Goal: Book appointment/travel/reservation

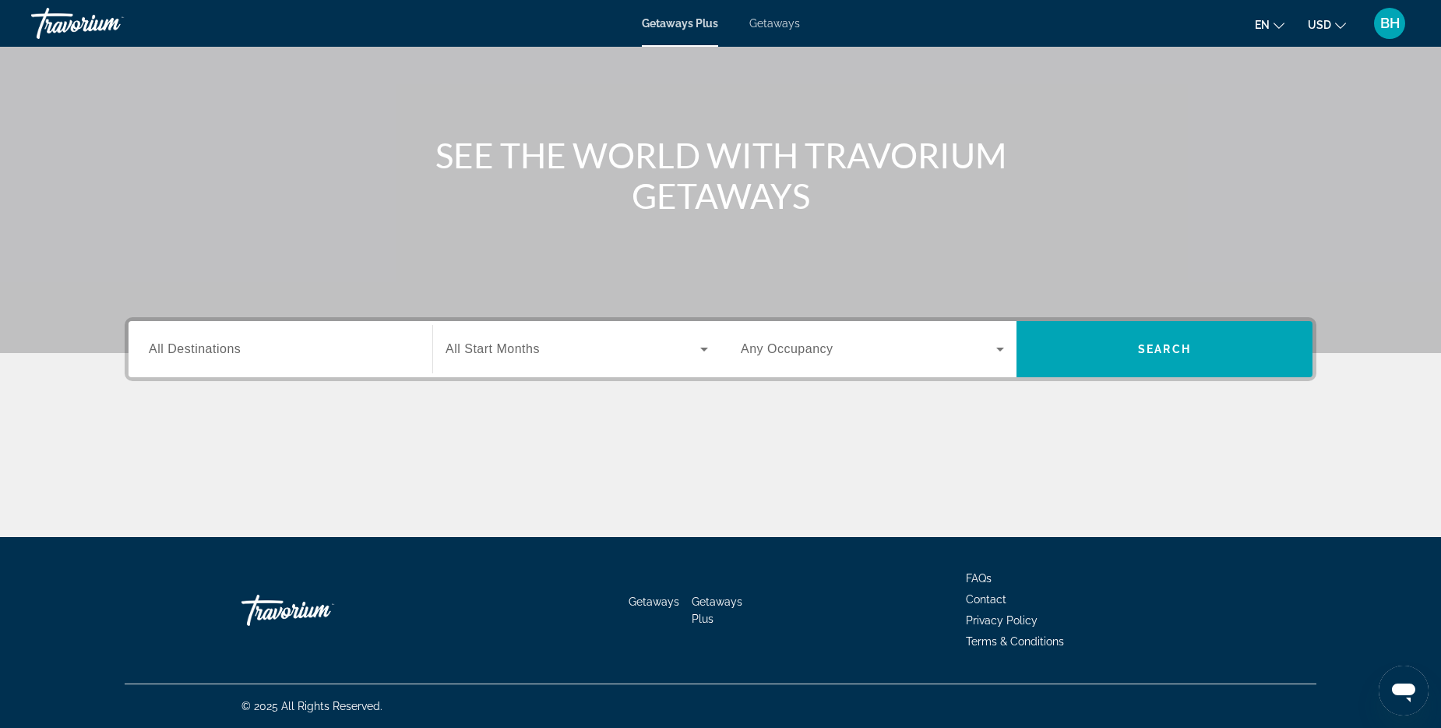
click at [189, 359] on input "Destination All Destinations" at bounding box center [280, 349] width 263 height 19
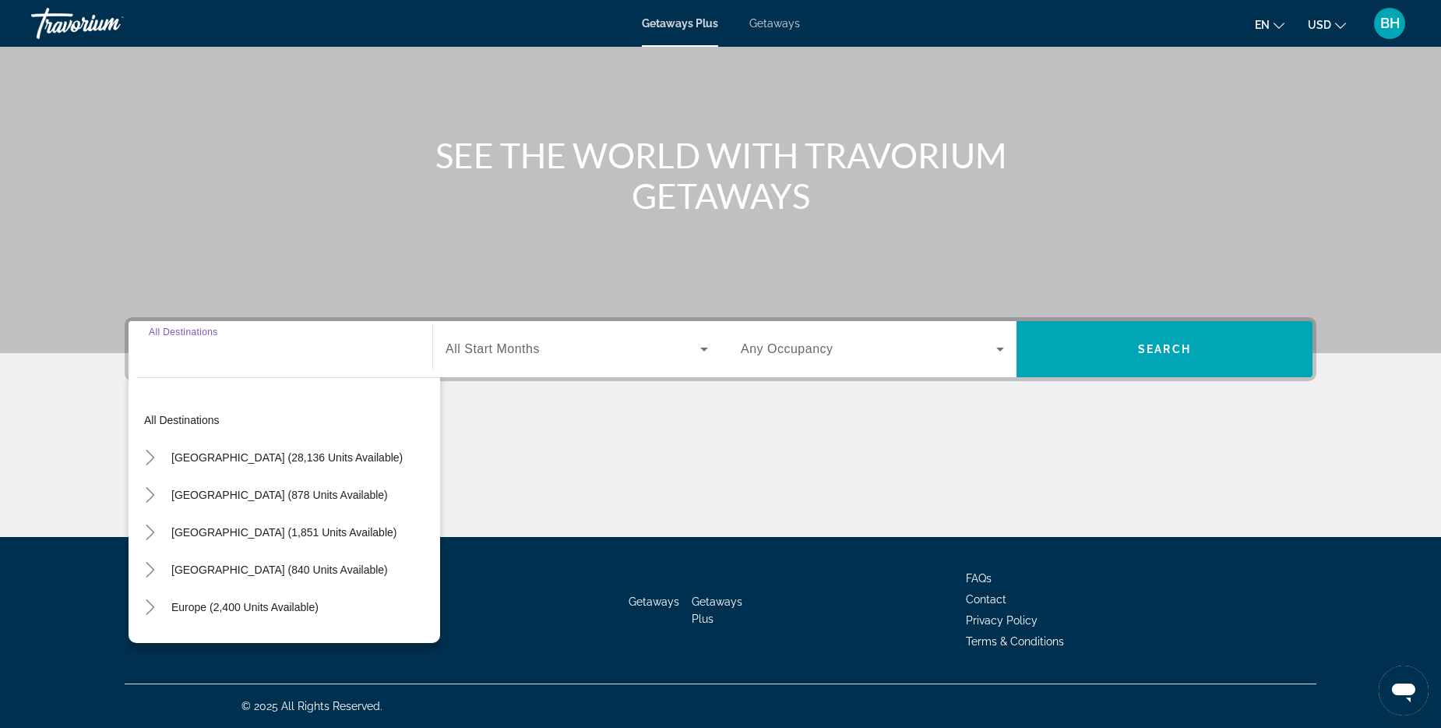
scroll to position [325, 0]
click at [204, 451] on span "[GEOGRAPHIC_DATA] (28,136 units available)" at bounding box center [286, 457] width 231 height 12
type input "**********"
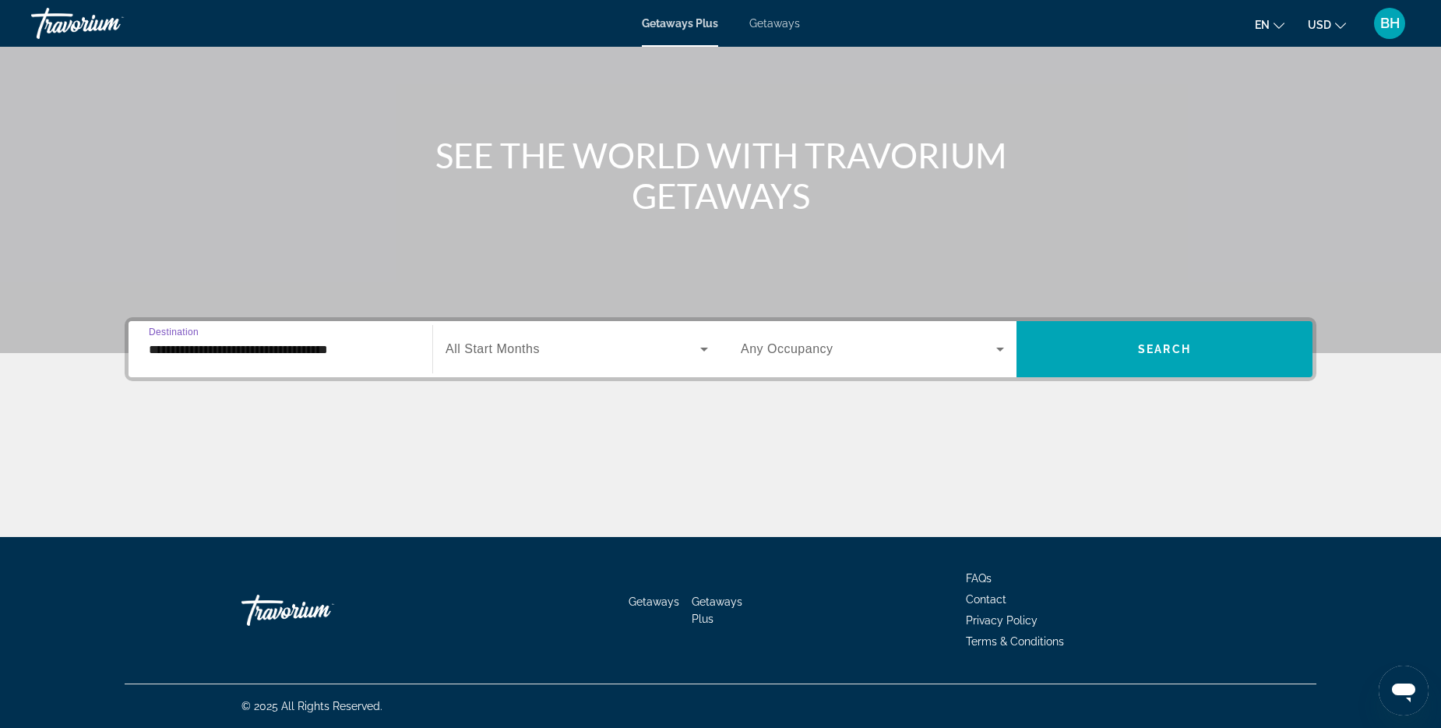
click at [525, 340] on span "Search widget" at bounding box center [573, 349] width 255 height 19
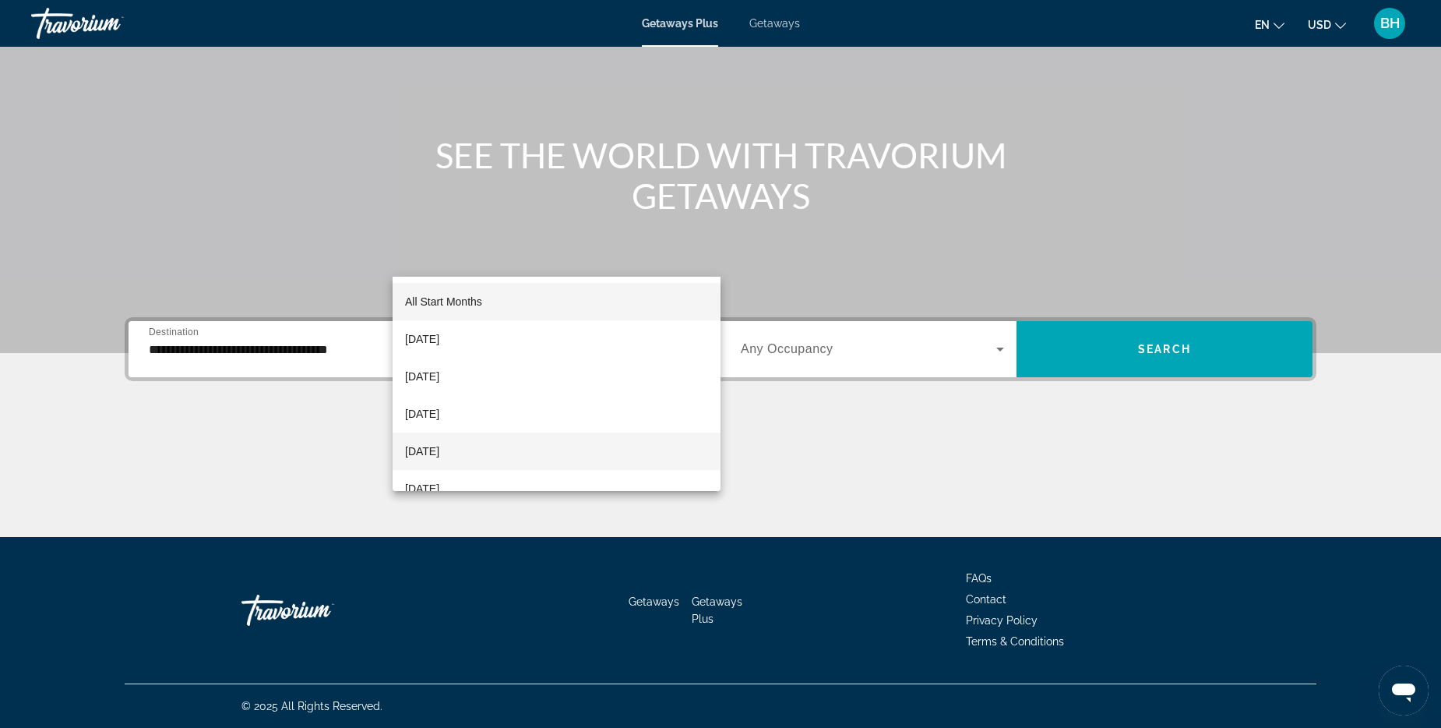
scroll to position [78, 0]
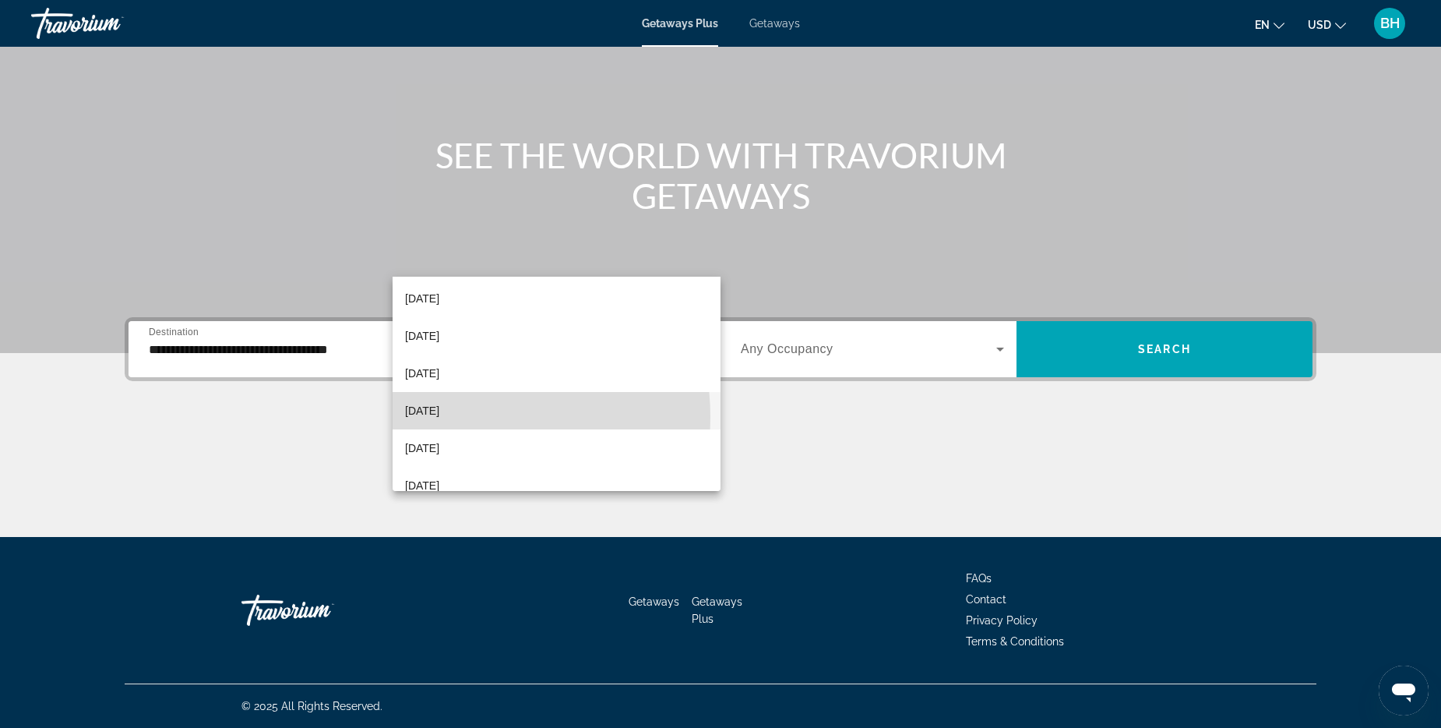
click at [439, 416] on span "[DATE]" at bounding box center [422, 410] width 34 height 19
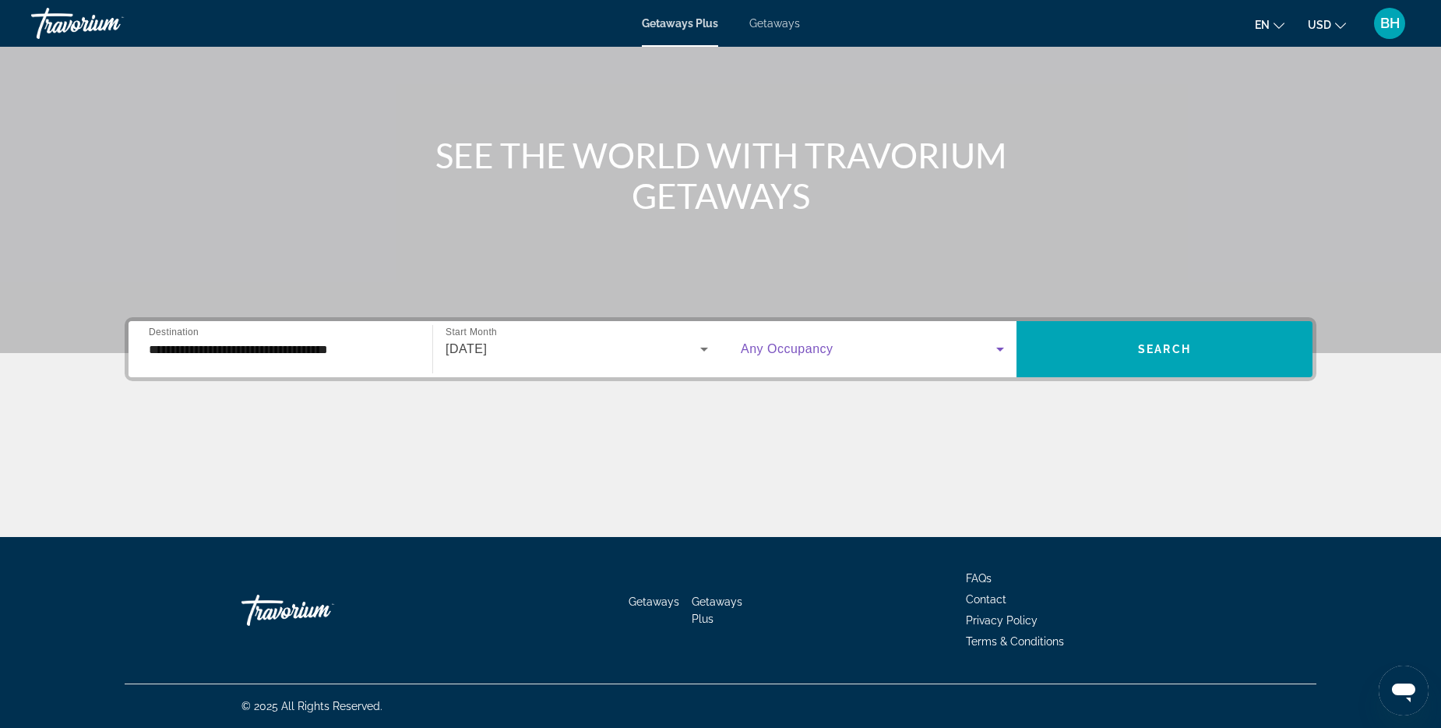
click at [911, 340] on span "Search widget" at bounding box center [869, 349] width 256 height 19
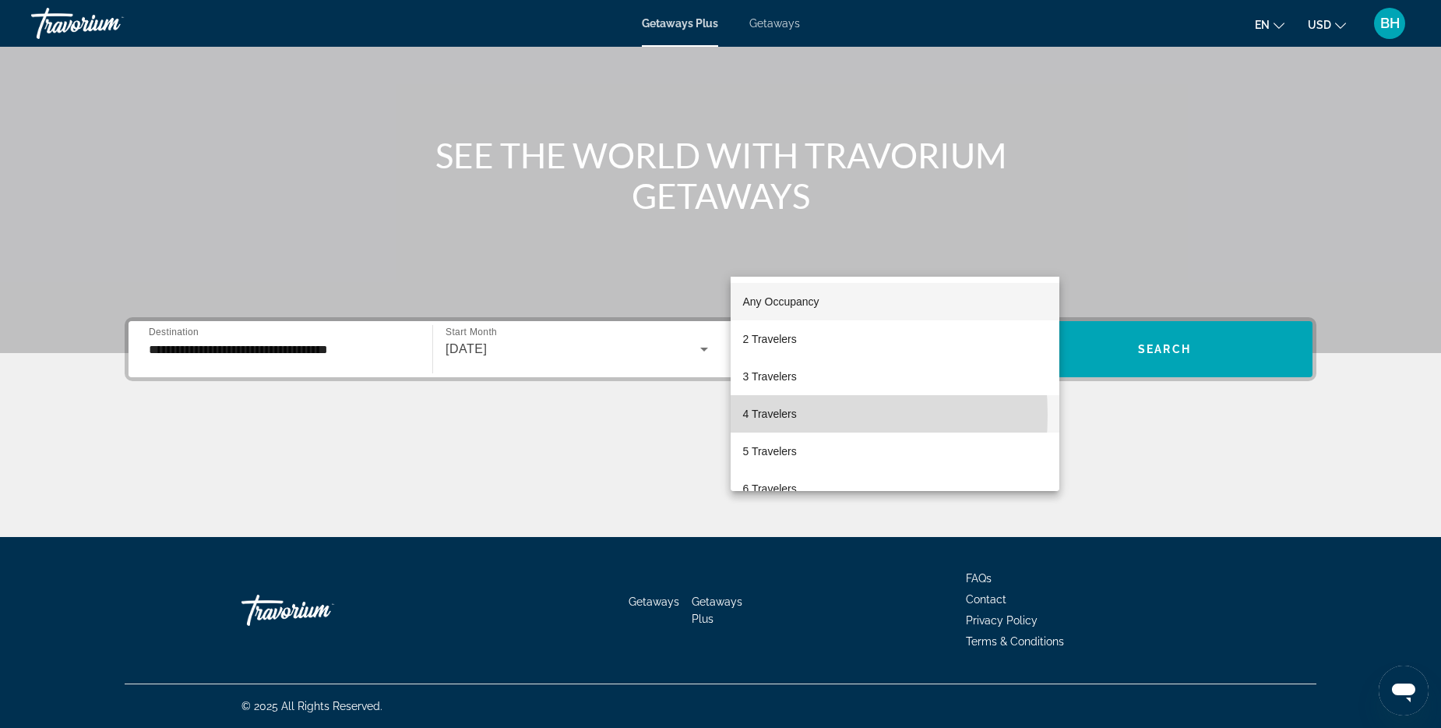
click at [752, 414] on span "4 Travelers" at bounding box center [770, 413] width 54 height 19
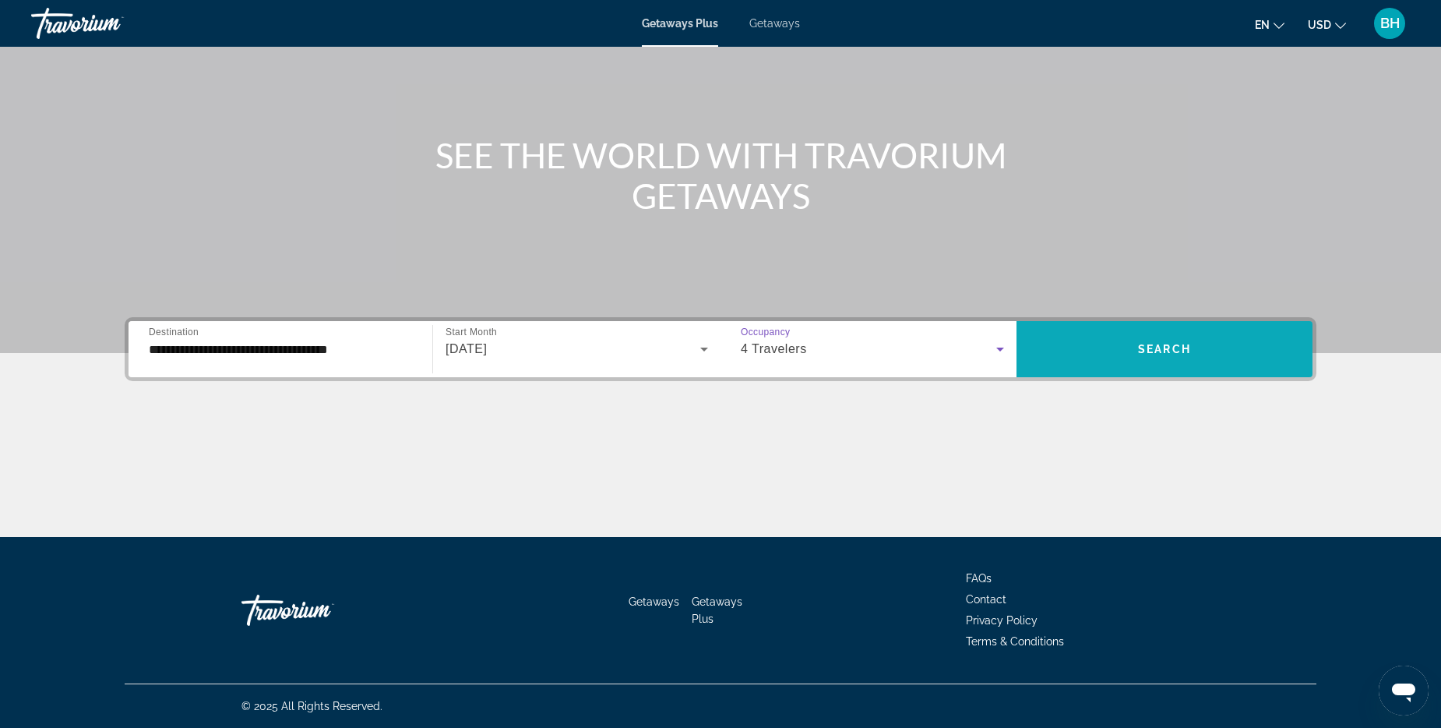
click at [1191, 343] on span "Search" at bounding box center [1164, 349] width 53 height 12
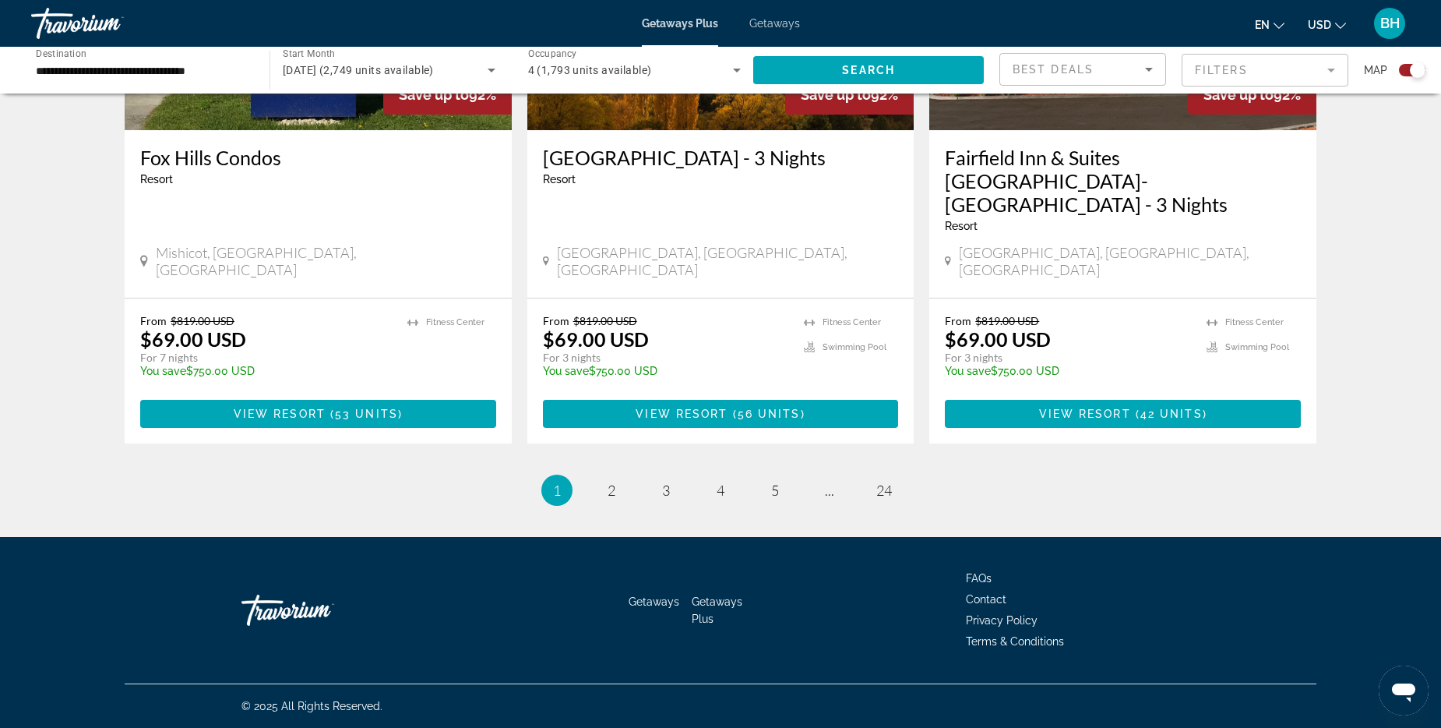
scroll to position [2805, 0]
click at [608, 499] on span "2" at bounding box center [612, 489] width 8 height 17
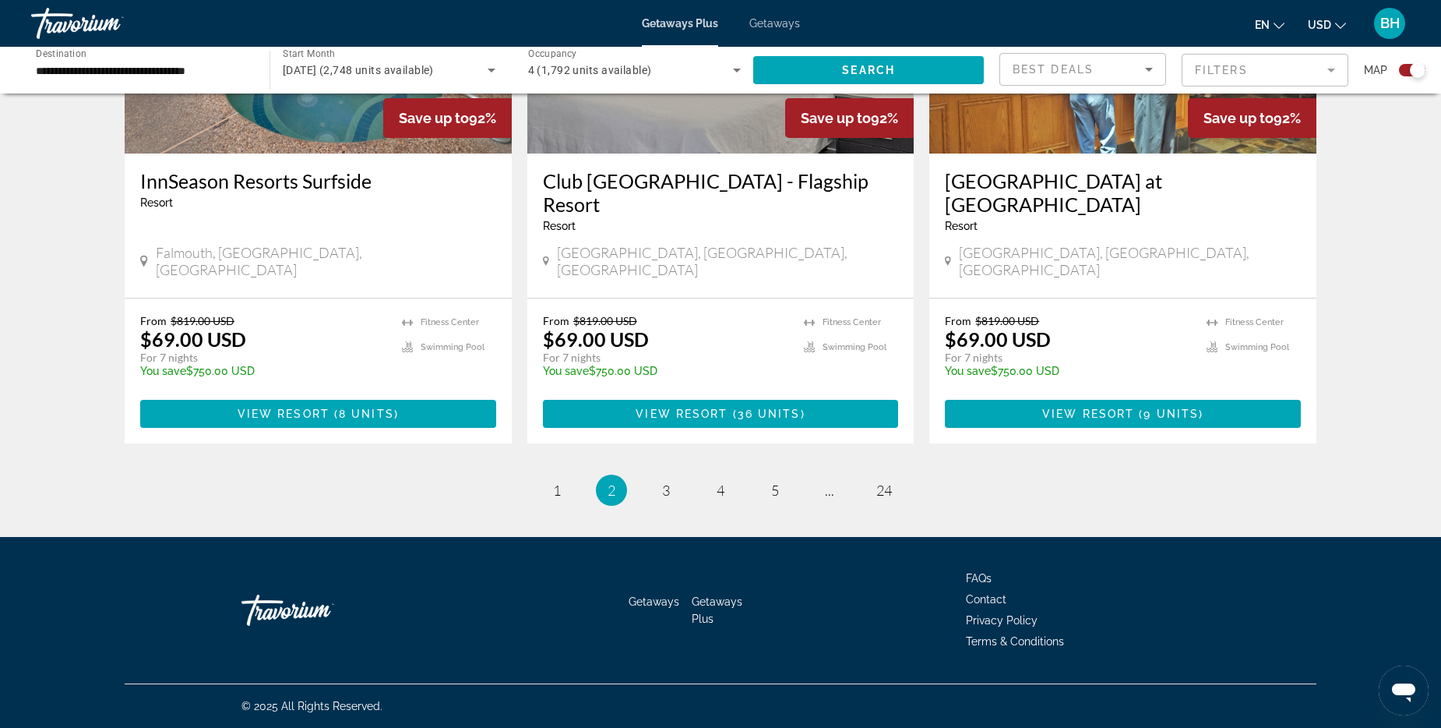
scroll to position [2805, 0]
click at [662, 499] on span "3" at bounding box center [666, 489] width 8 height 17
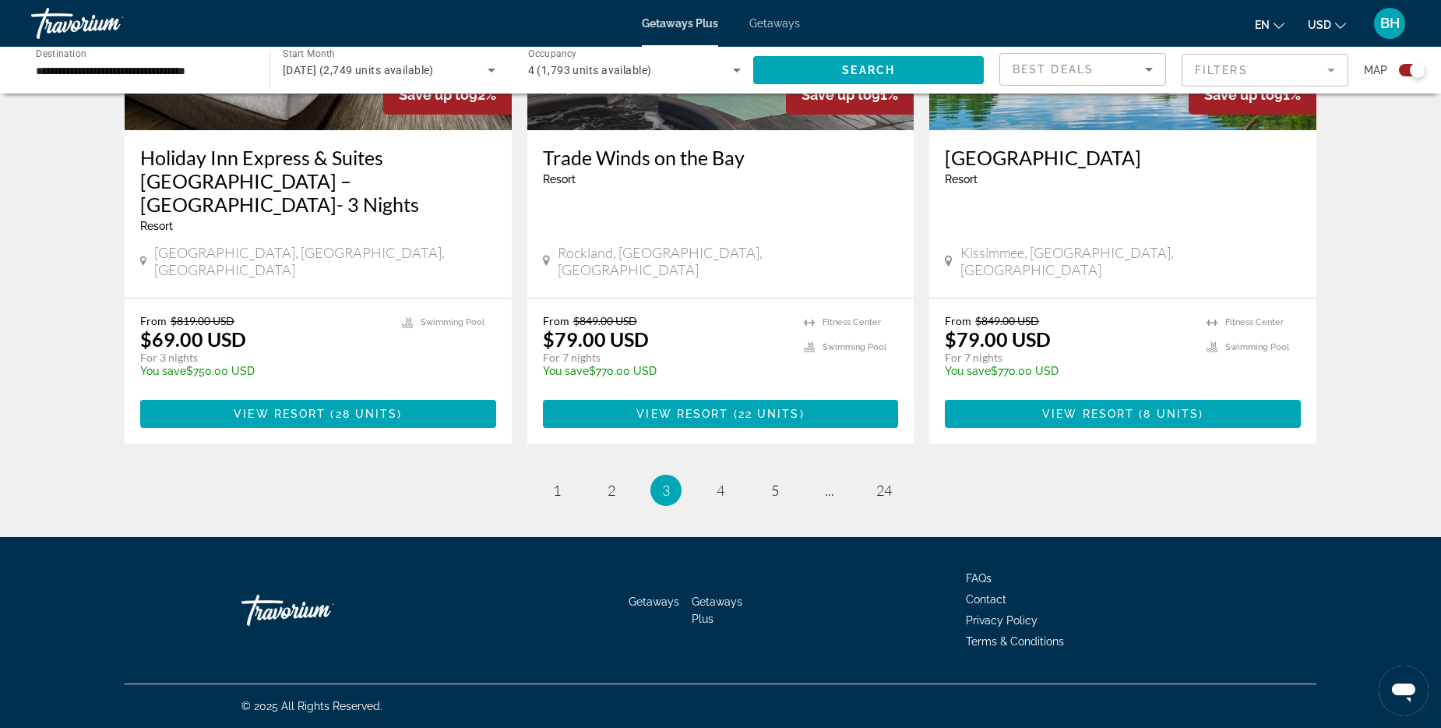
scroll to position [2883, 0]
click at [725, 499] on span "4" at bounding box center [721, 489] width 8 height 17
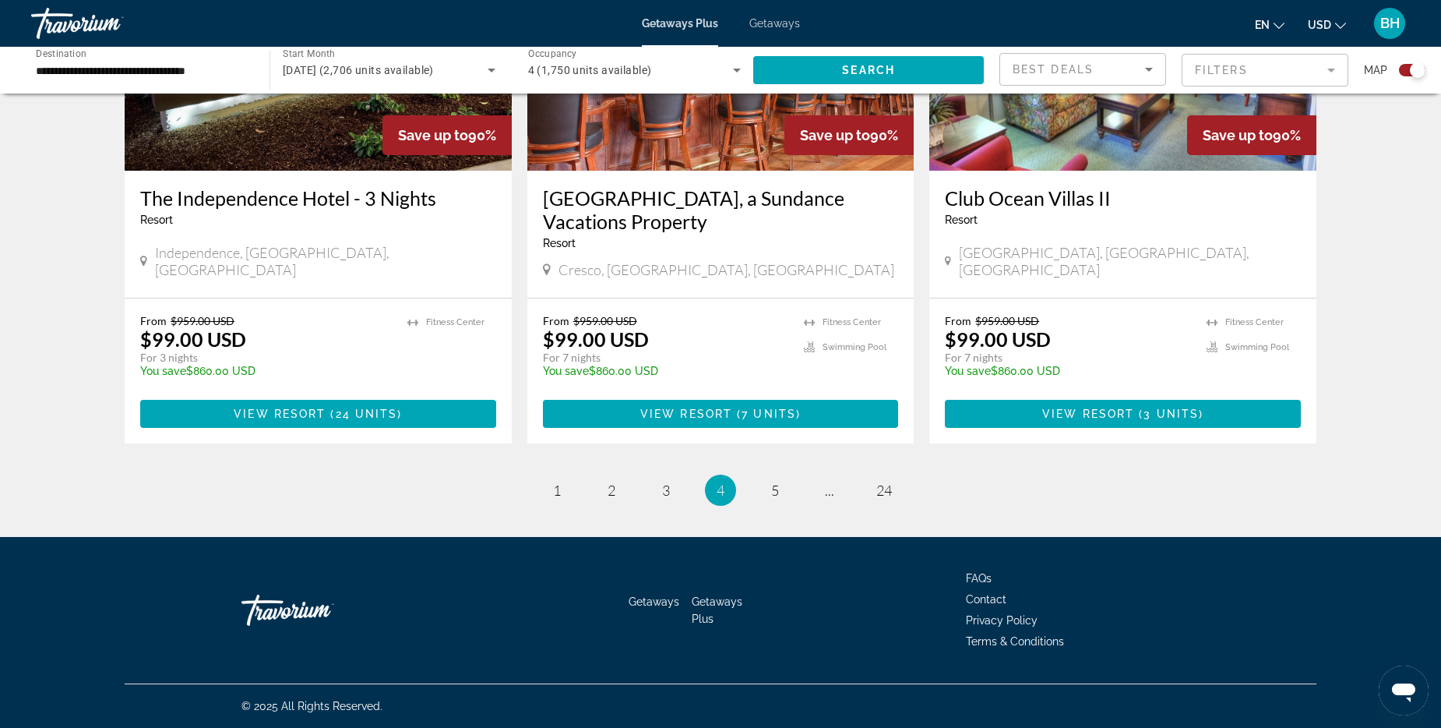
scroll to position [2805, 0]
click at [779, 499] on span "5" at bounding box center [775, 489] width 8 height 17
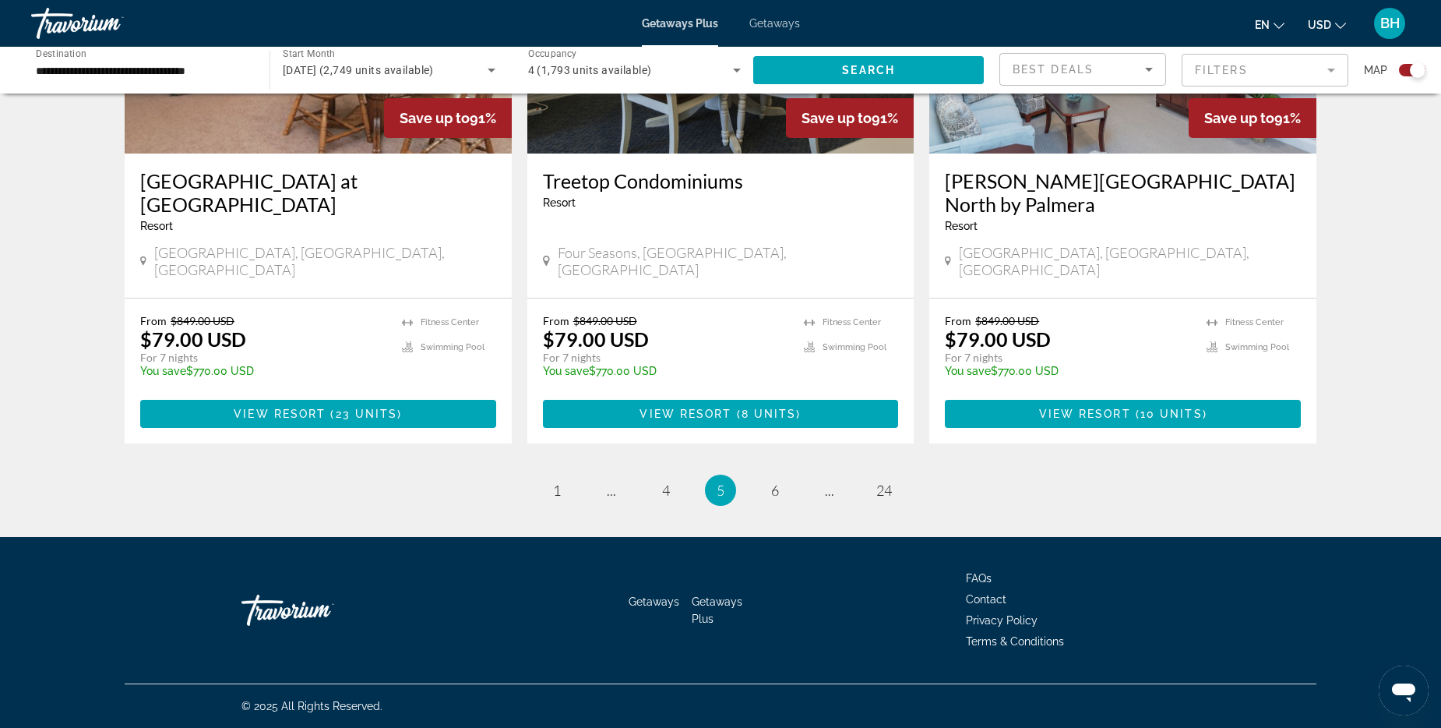
scroll to position [2805, 0]
click at [779, 499] on span "6" at bounding box center [775, 489] width 8 height 17
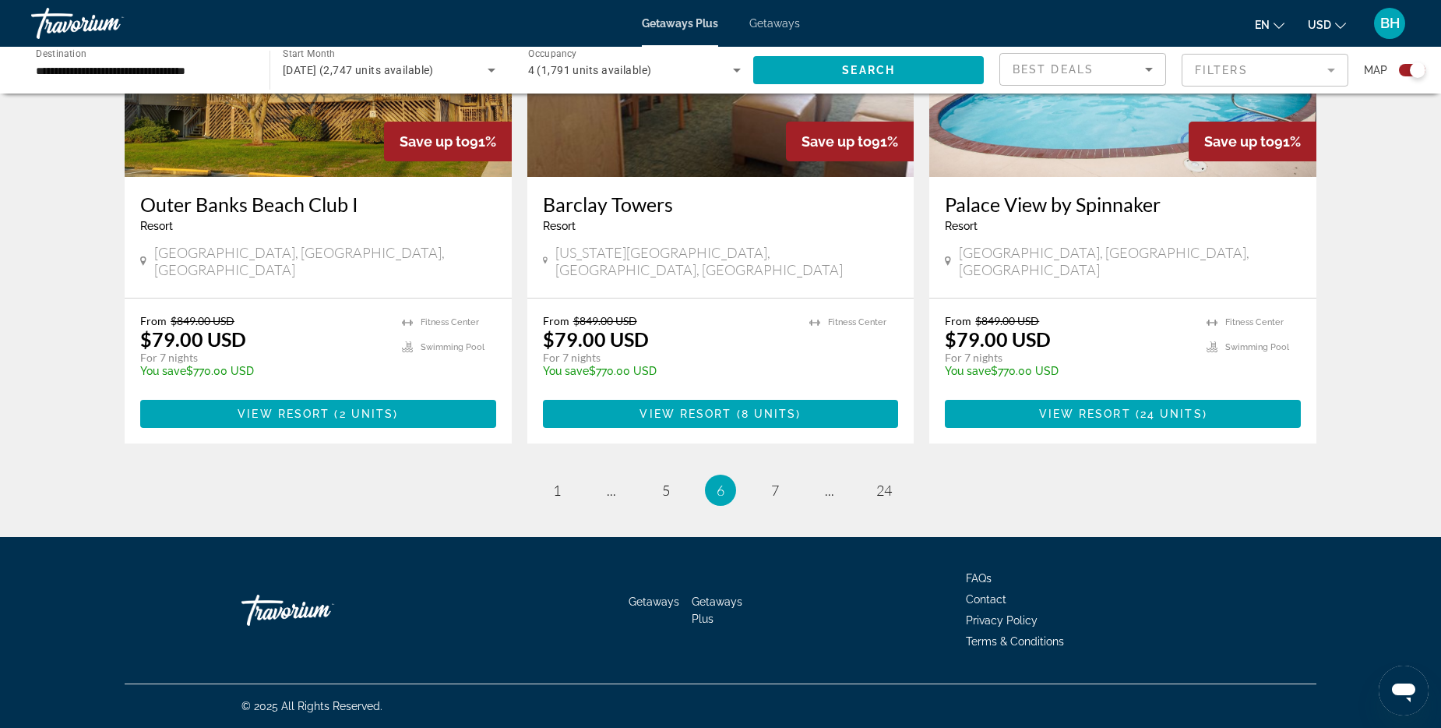
scroll to position [2727, 0]
click at [779, 499] on span "7" at bounding box center [775, 489] width 8 height 17
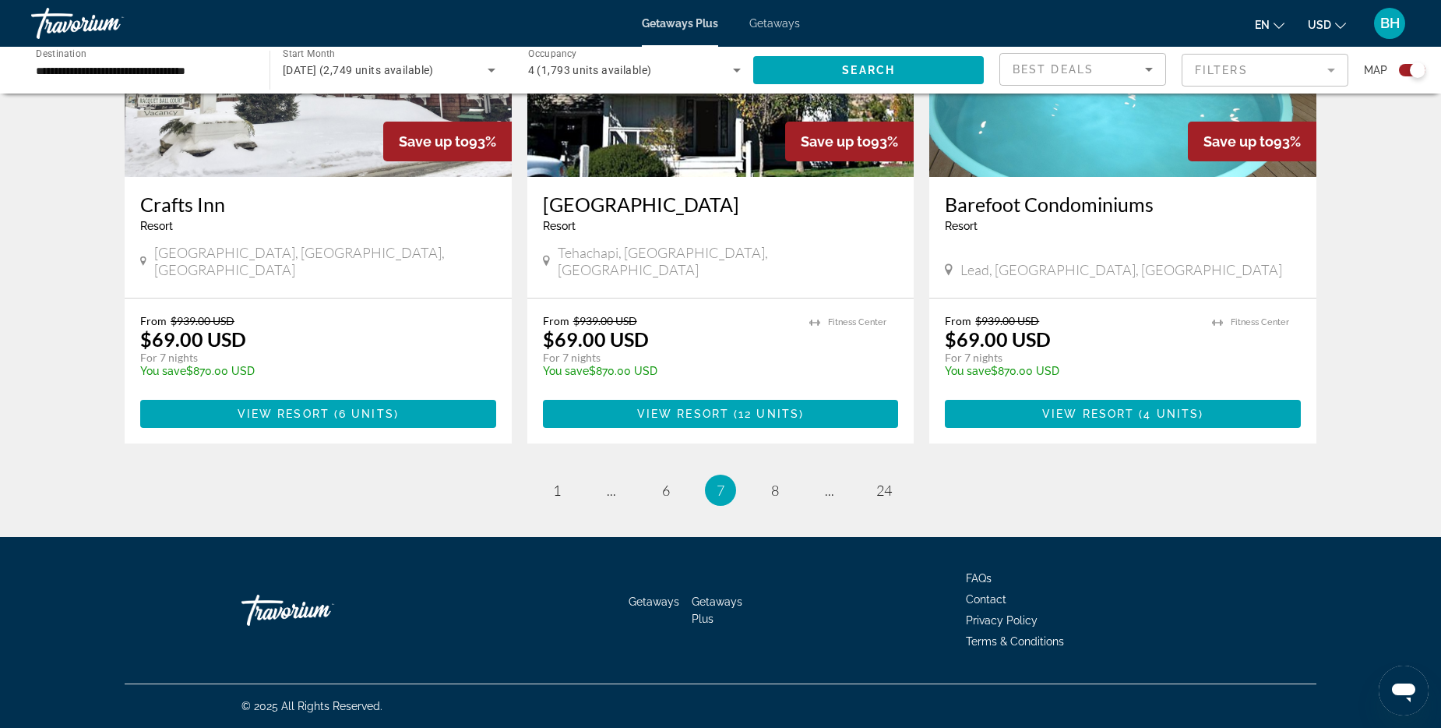
scroll to position [2968, 0]
click at [789, 477] on link "page 8" at bounding box center [775, 490] width 27 height 27
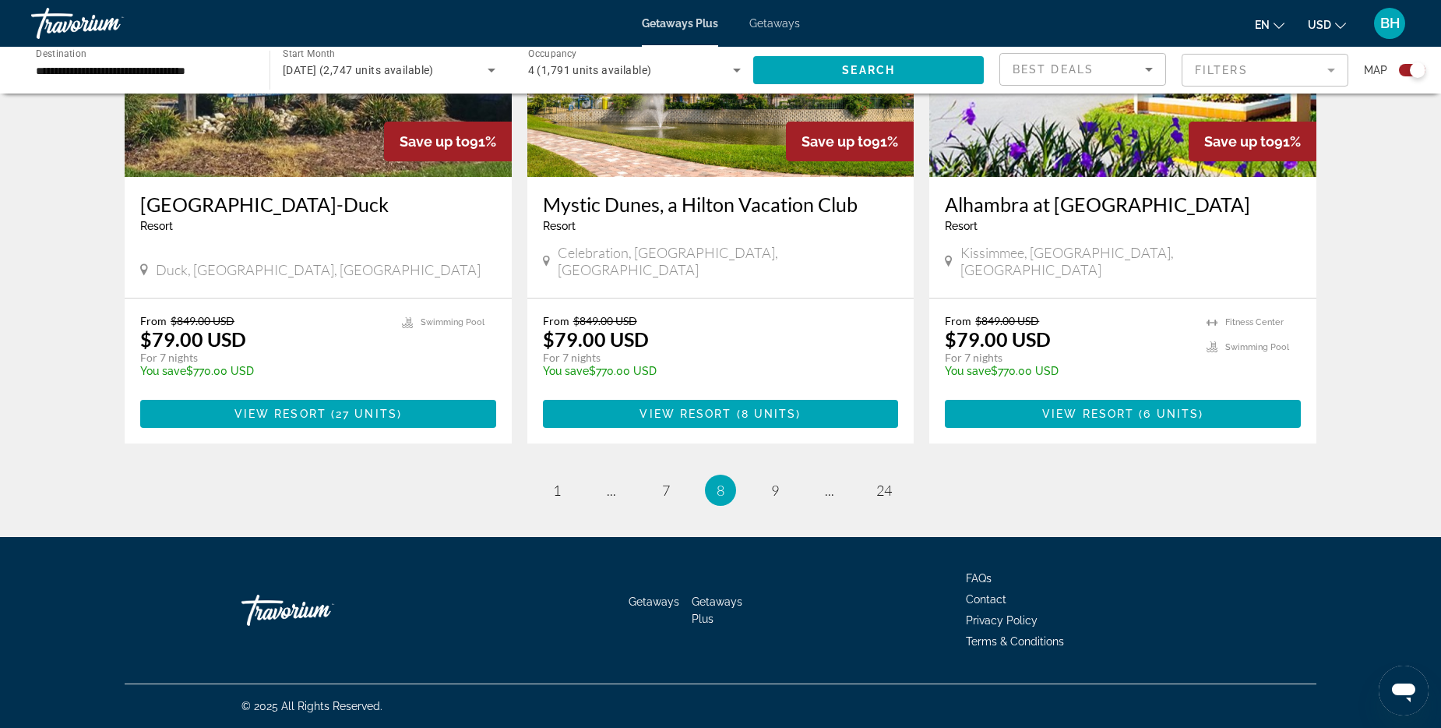
scroll to position [2571, 0]
click at [836, 432] on span "Main content" at bounding box center [721, 413] width 356 height 37
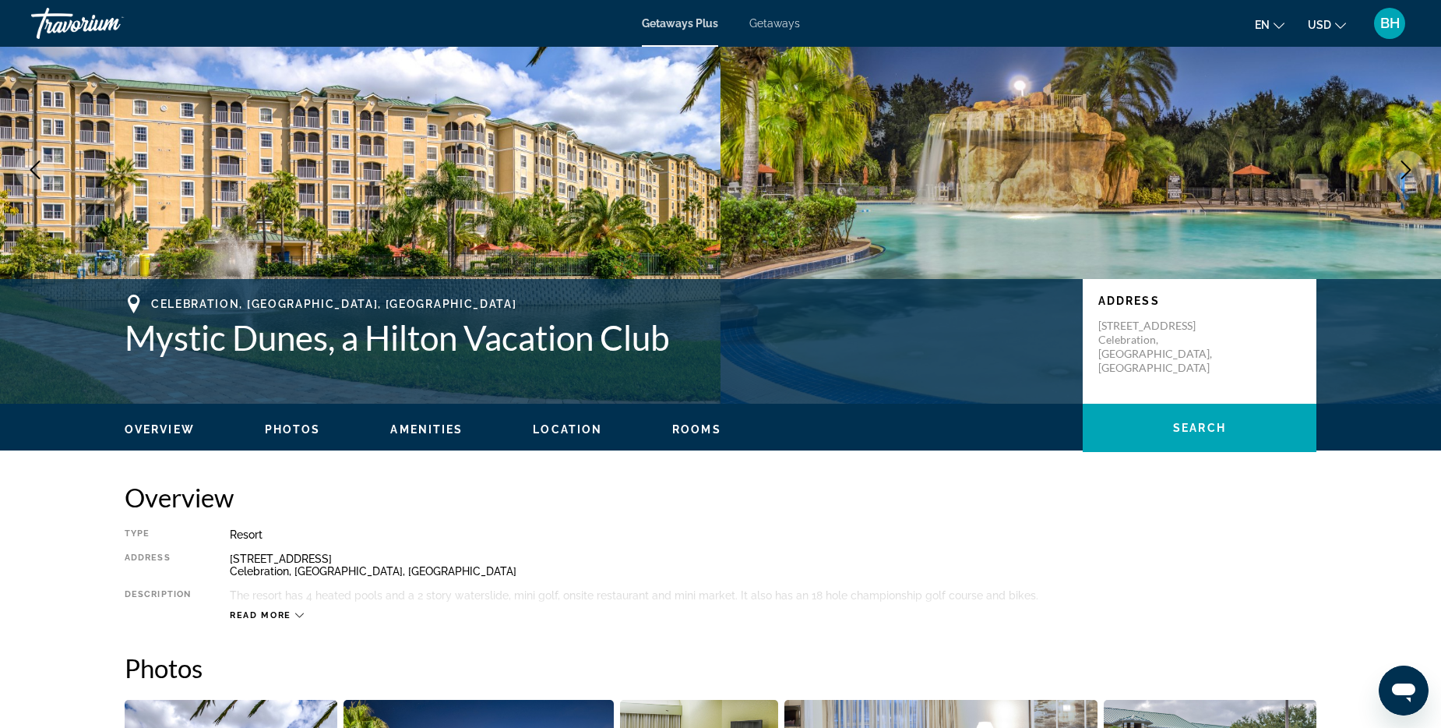
scroll to position [78, 0]
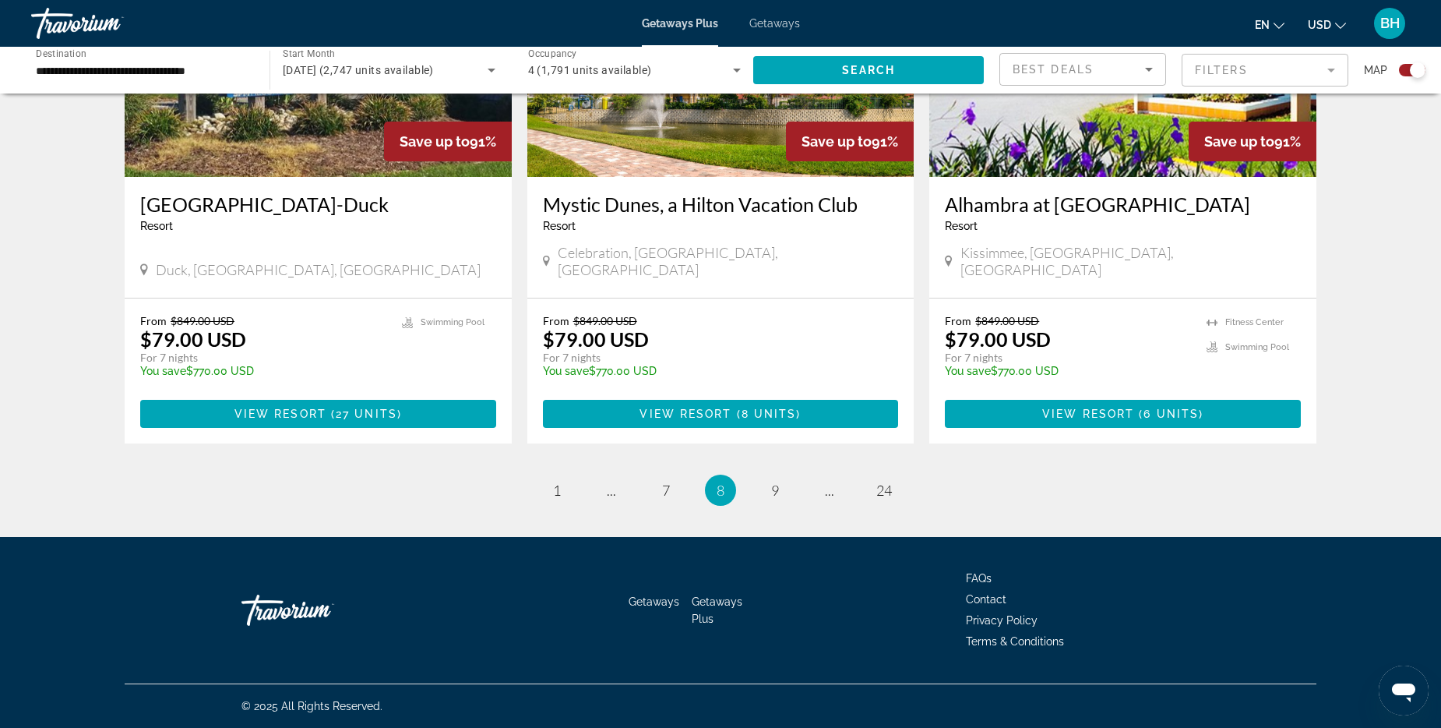
scroll to position [2883, 0]
click at [779, 481] on span "9" at bounding box center [775, 489] width 8 height 17
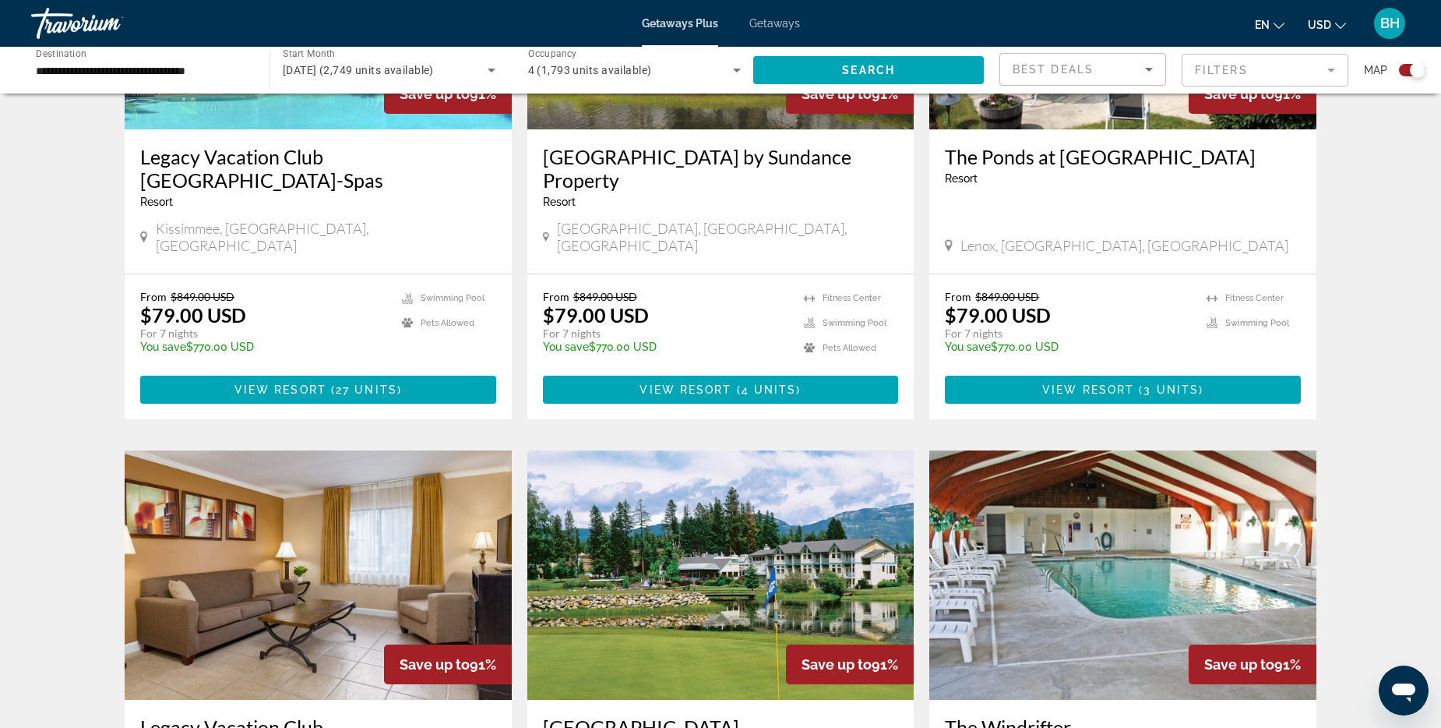
scroll to position [1948, 0]
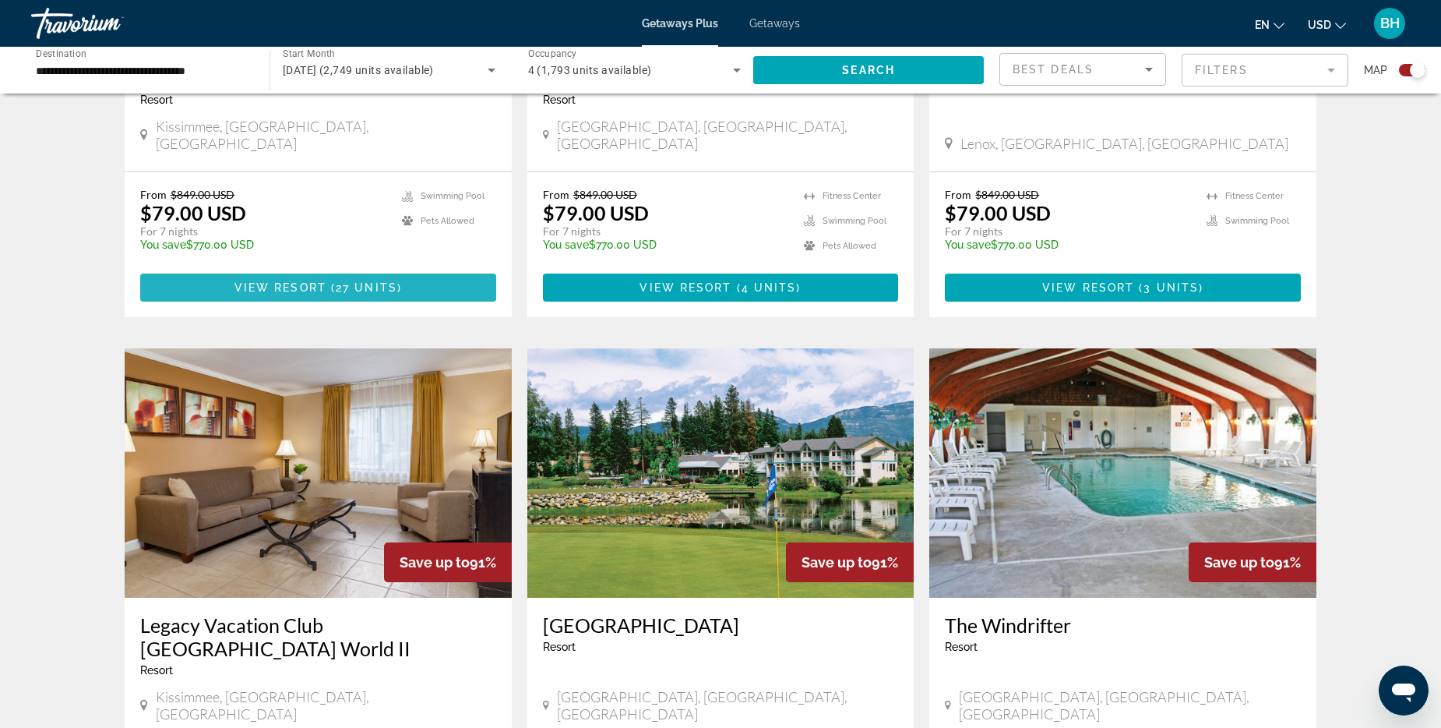
click at [242, 294] on span "View Resort" at bounding box center [280, 287] width 92 height 12
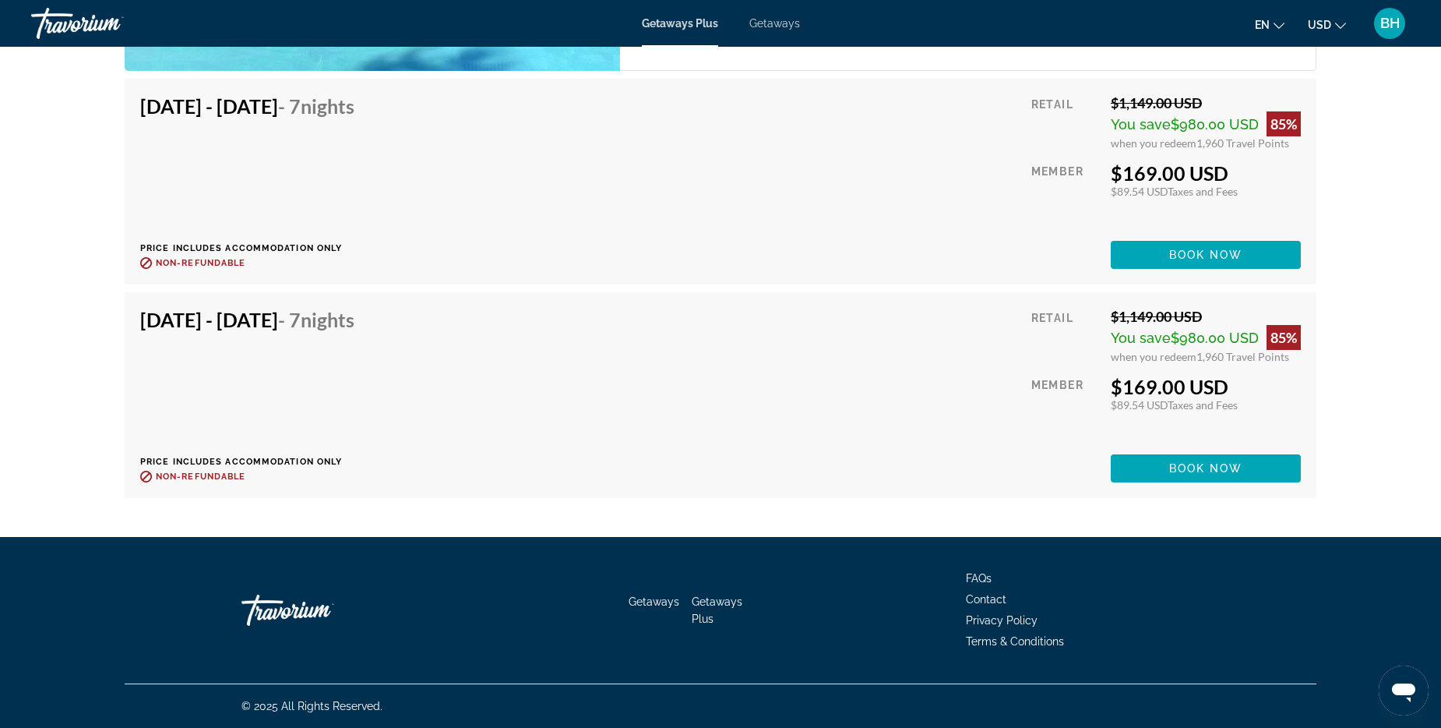
scroll to position [7401, 0]
